Goal: Information Seeking & Learning: Learn about a topic

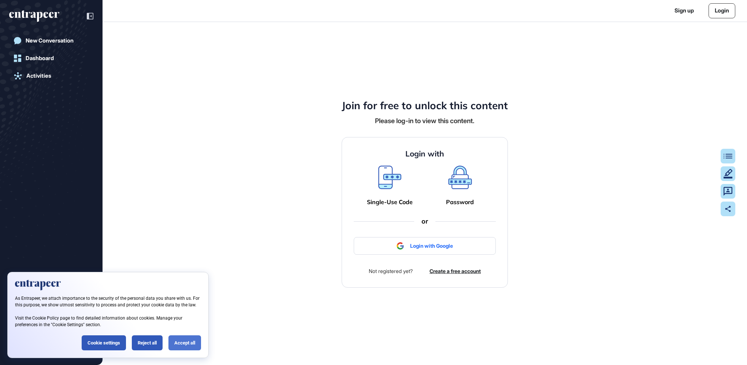
click at [192, 336] on div "Accept all" at bounding box center [185, 342] width 33 height 15
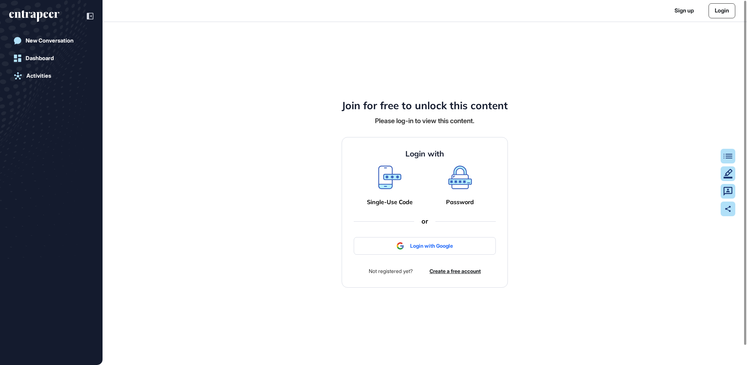
click at [716, 15] on link "Login" at bounding box center [722, 10] width 27 height 15
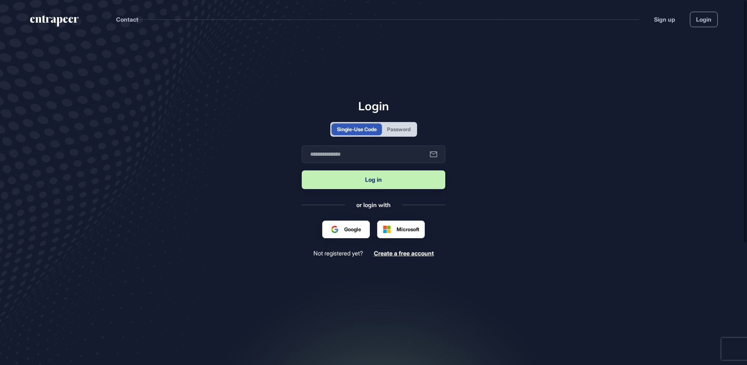
click at [400, 119] on div "Login Single-Use Code Password Business email Log in or login with Google Micro…" at bounding box center [374, 178] width 144 height 158
click at [396, 131] on div "Password" at bounding box center [398, 129] width 23 height 8
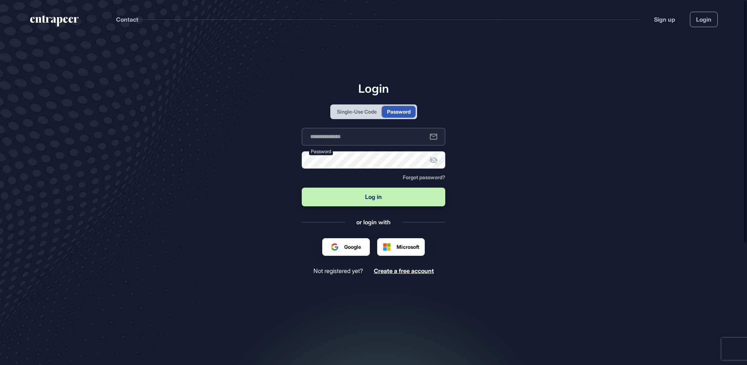
click at [338, 139] on input "text" at bounding box center [374, 137] width 144 height 18
type input "**********"
click at [373, 199] on button "Log in" at bounding box center [374, 197] width 144 height 19
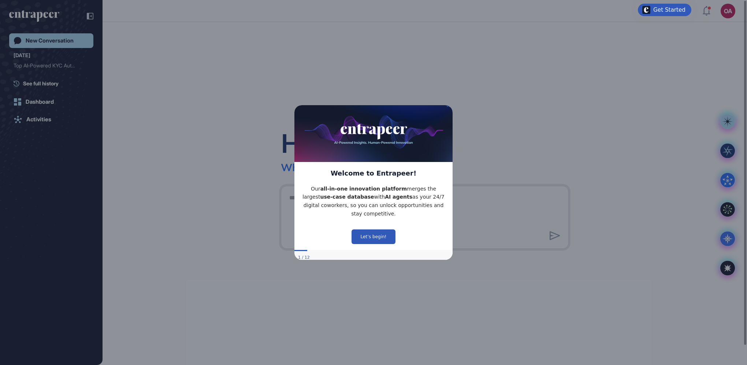
click at [189, 123] on div "Hello, [PERSON_NAME] What sparks your interest [DATE]?" at bounding box center [425, 193] width 645 height 343
click at [49, 104] on div "Dashboard" at bounding box center [40, 102] width 28 height 7
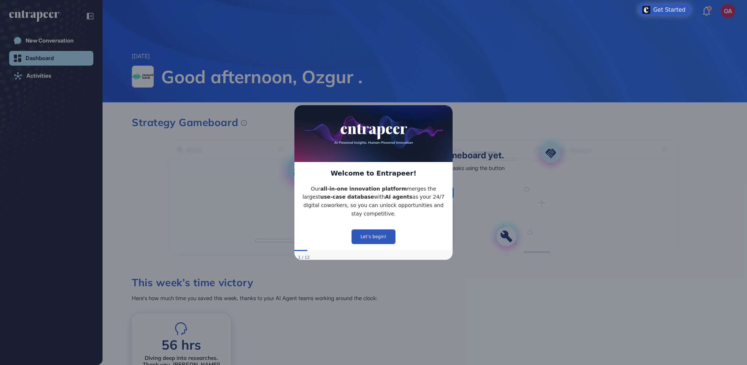
click at [449, 107] on icon "Close Preview" at bounding box center [448, 105] width 3 height 3
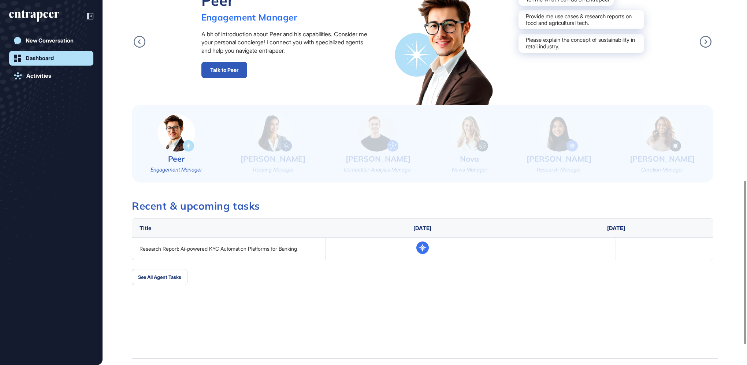
scroll to position [440, 0]
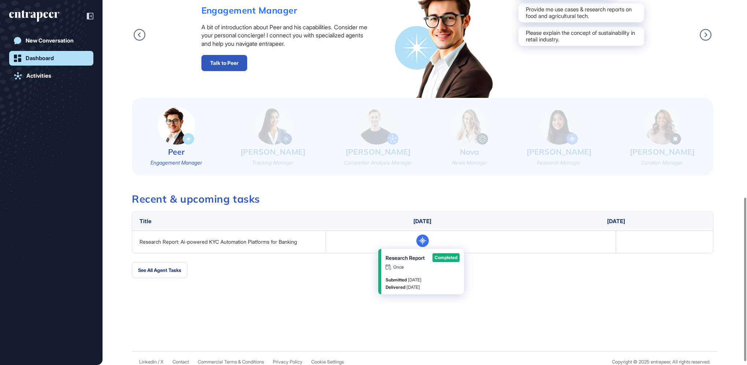
click at [425, 240] on icon at bounding box center [422, 241] width 9 height 9
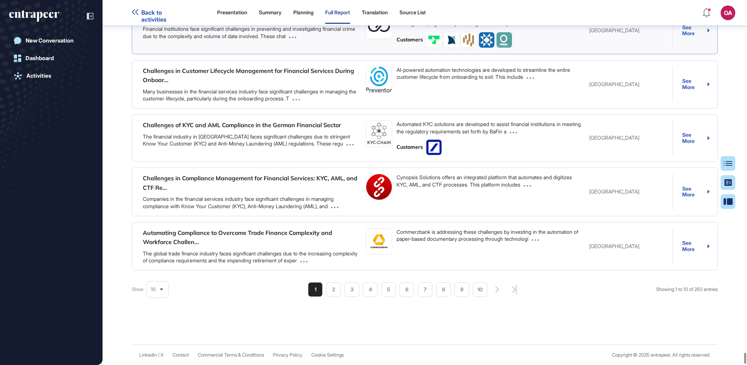
scroll to position [13307, 0]
click at [274, 16] on div "Summary" at bounding box center [270, 13] width 23 height 22
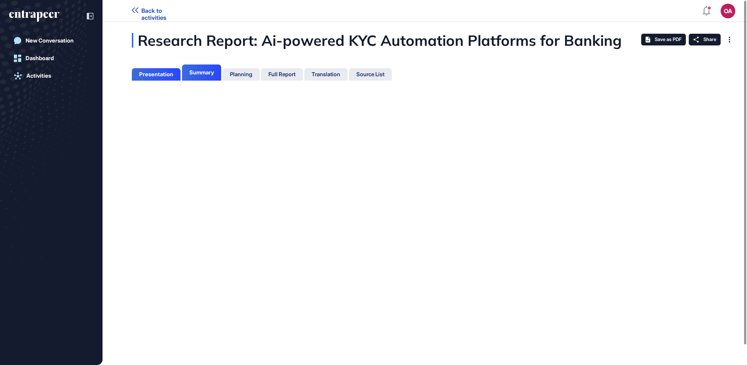
scroll to position [3, 0]
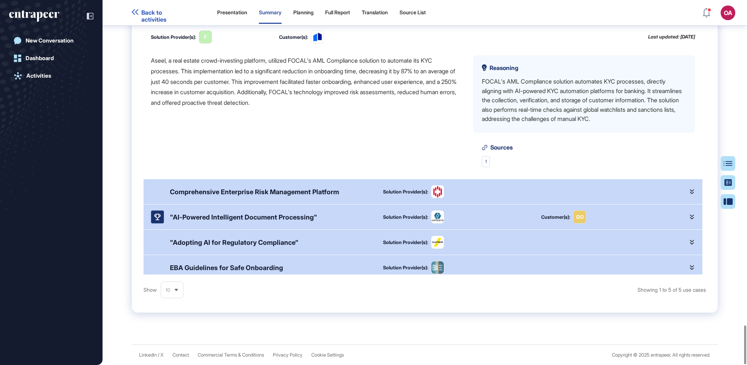
scroll to position [19, 0]
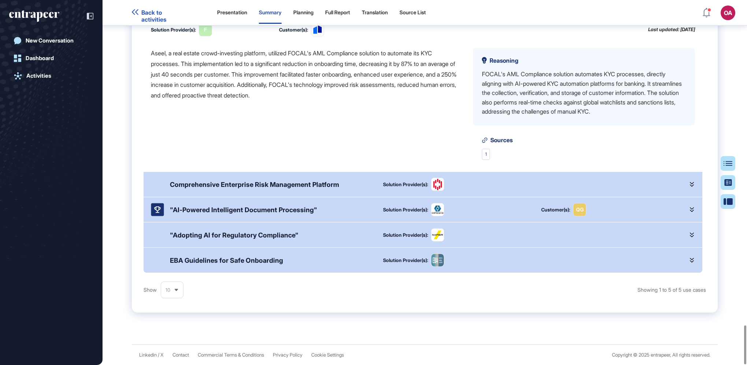
click at [175, 292] on icon at bounding box center [176, 290] width 5 height 5
click at [167, 336] on li "25" at bounding box center [172, 336] width 18 height 15
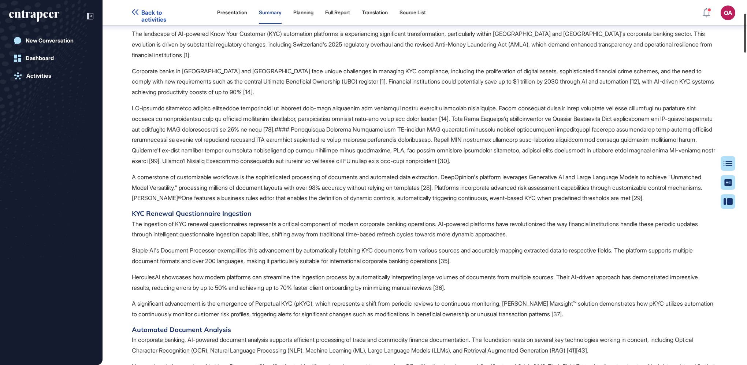
scroll to position [0, 0]
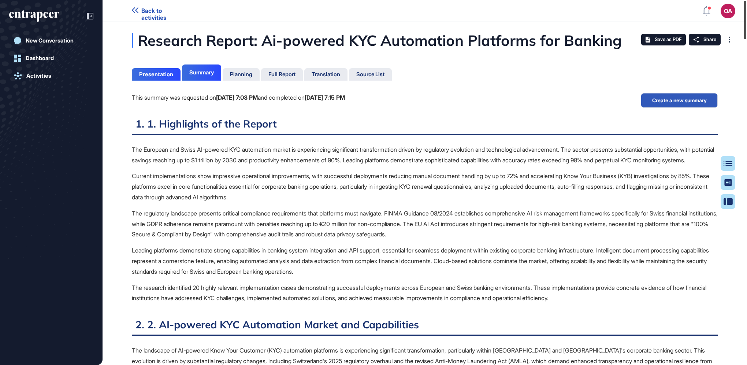
drag, startPoint x: 747, startPoint y: 267, endPoint x: 757, endPoint y: 14, distance: 253.7
click at [747, 14] on html "Back to activities OA Dashboard Profile My Content Request More Data New Conver…" at bounding box center [373, 182] width 747 height 365
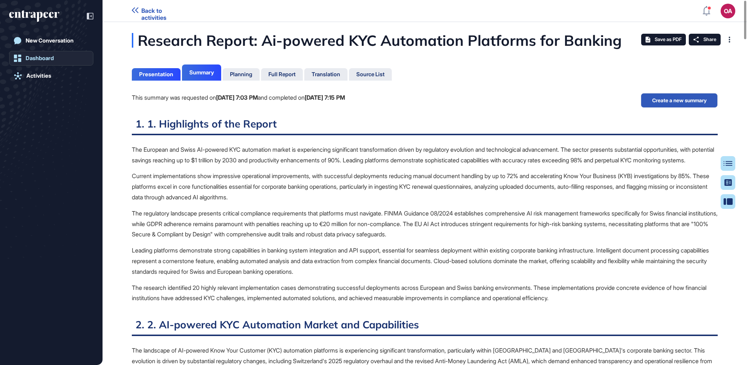
click at [45, 60] on div "Dashboard" at bounding box center [40, 58] width 28 height 7
